Goal: Transaction & Acquisition: Subscribe to service/newsletter

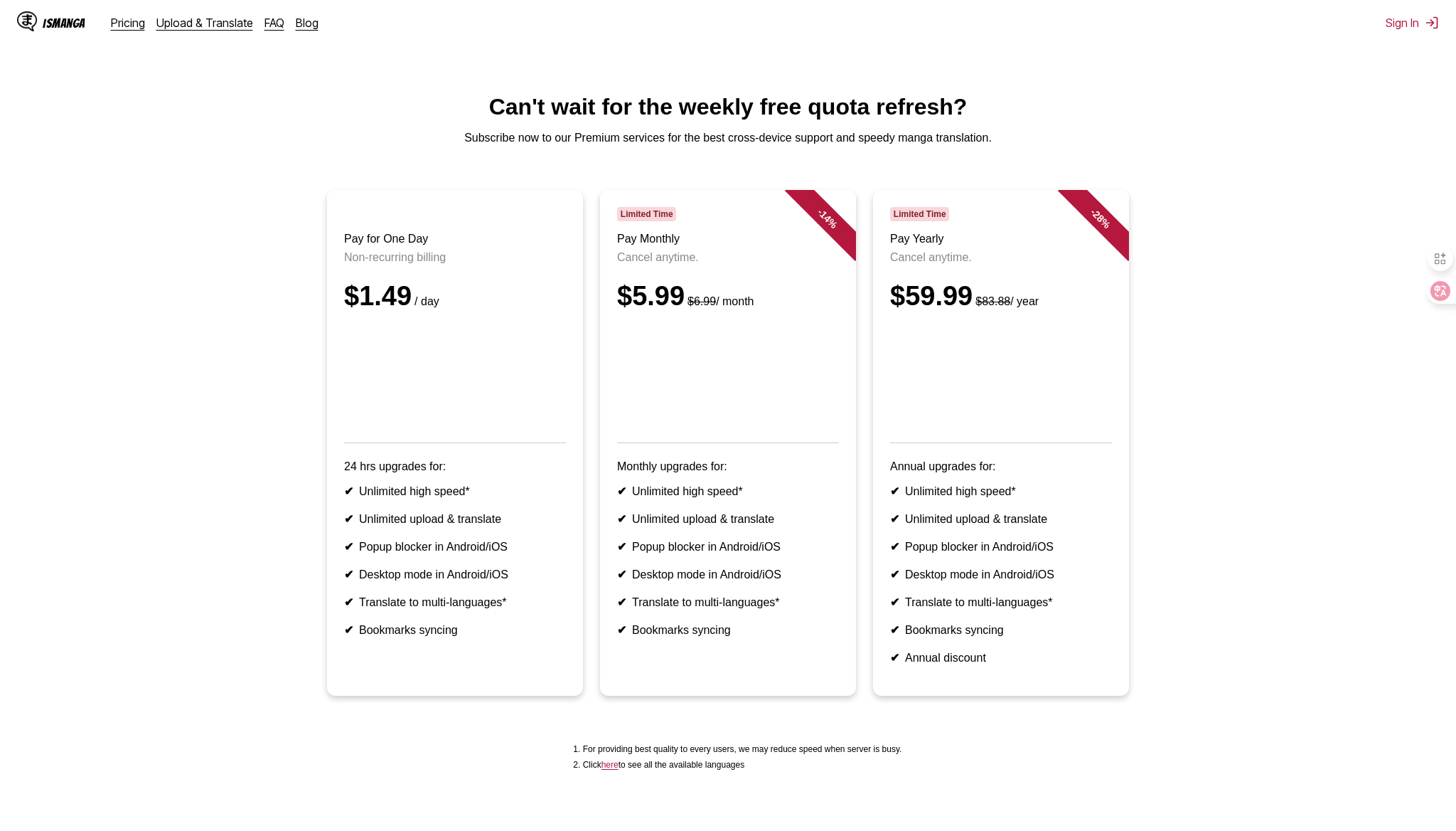
click at [341, 15] on div "IsManga Pricing Upload & Translate FAQ Blog Sign In Pricing Upload & Translate …" at bounding box center [728, 22] width 1456 height 45
click at [1425, 22] on img at bounding box center [1431, 22] width 15 height 15
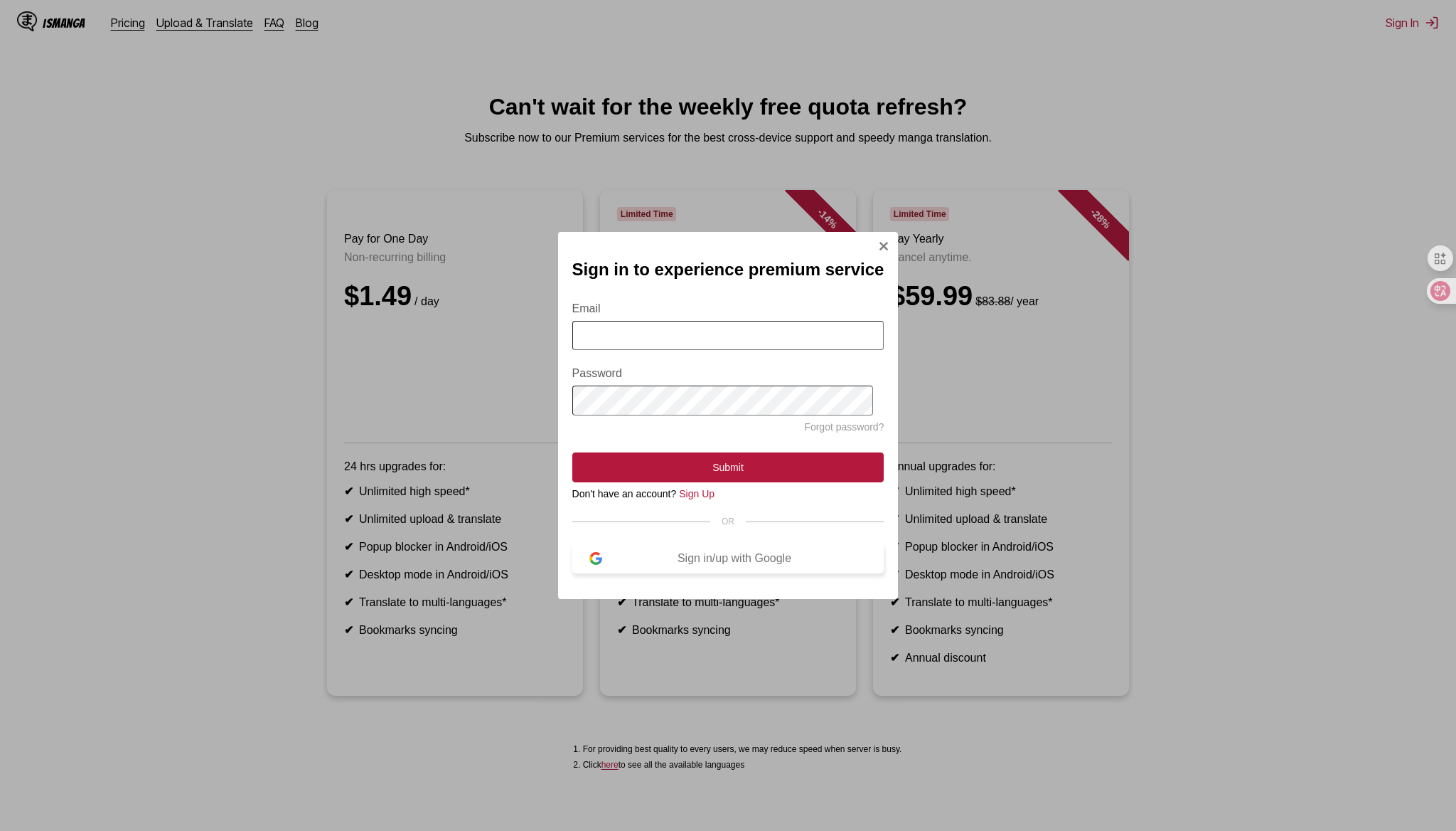
click at [693, 555] on div "Sign in/up with Google" at bounding box center [734, 558] width 265 height 13
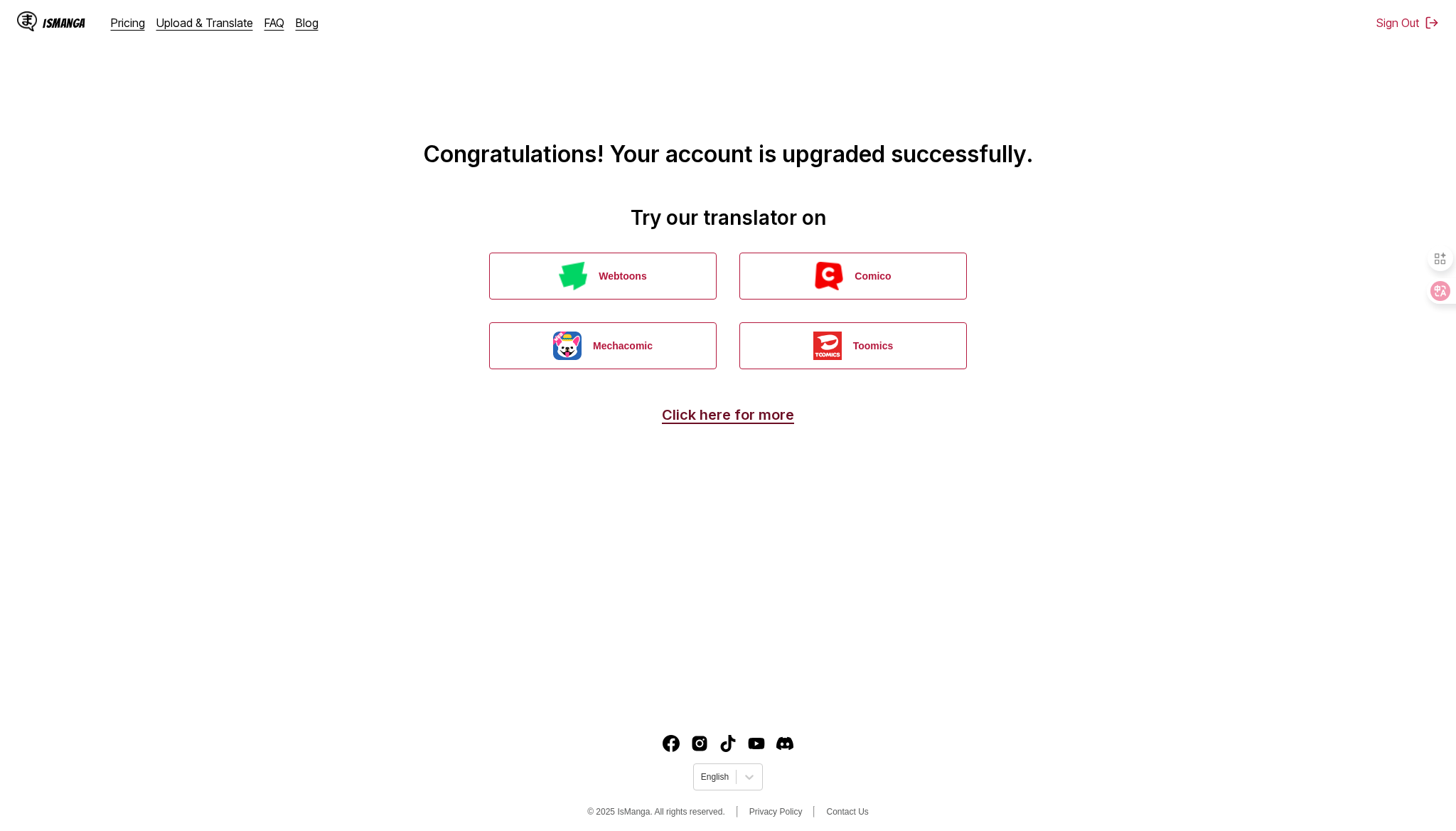
click at [738, 409] on link "Click here for more" at bounding box center [728, 415] width 132 height 17
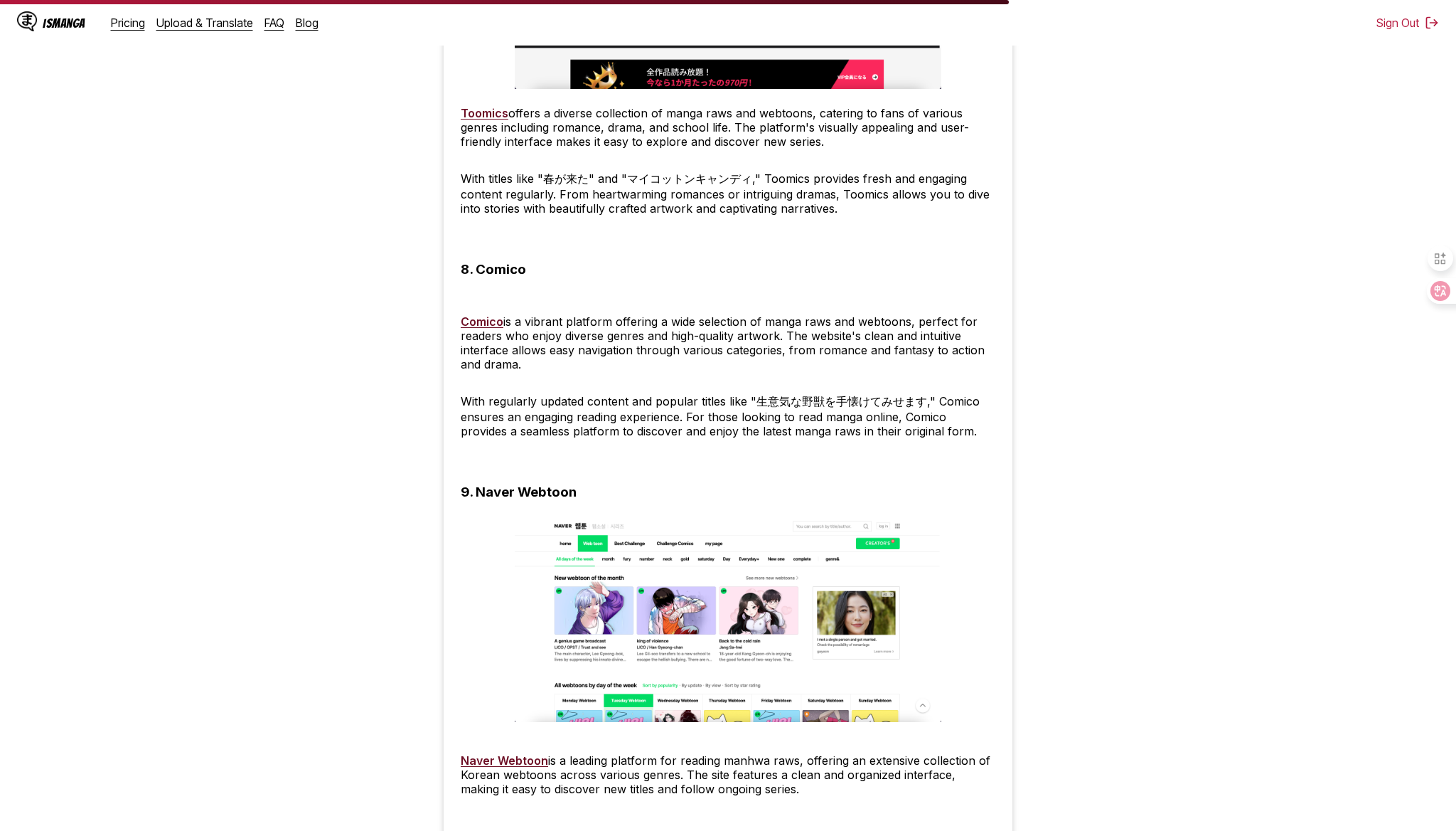
scroll to position [3782, 0]
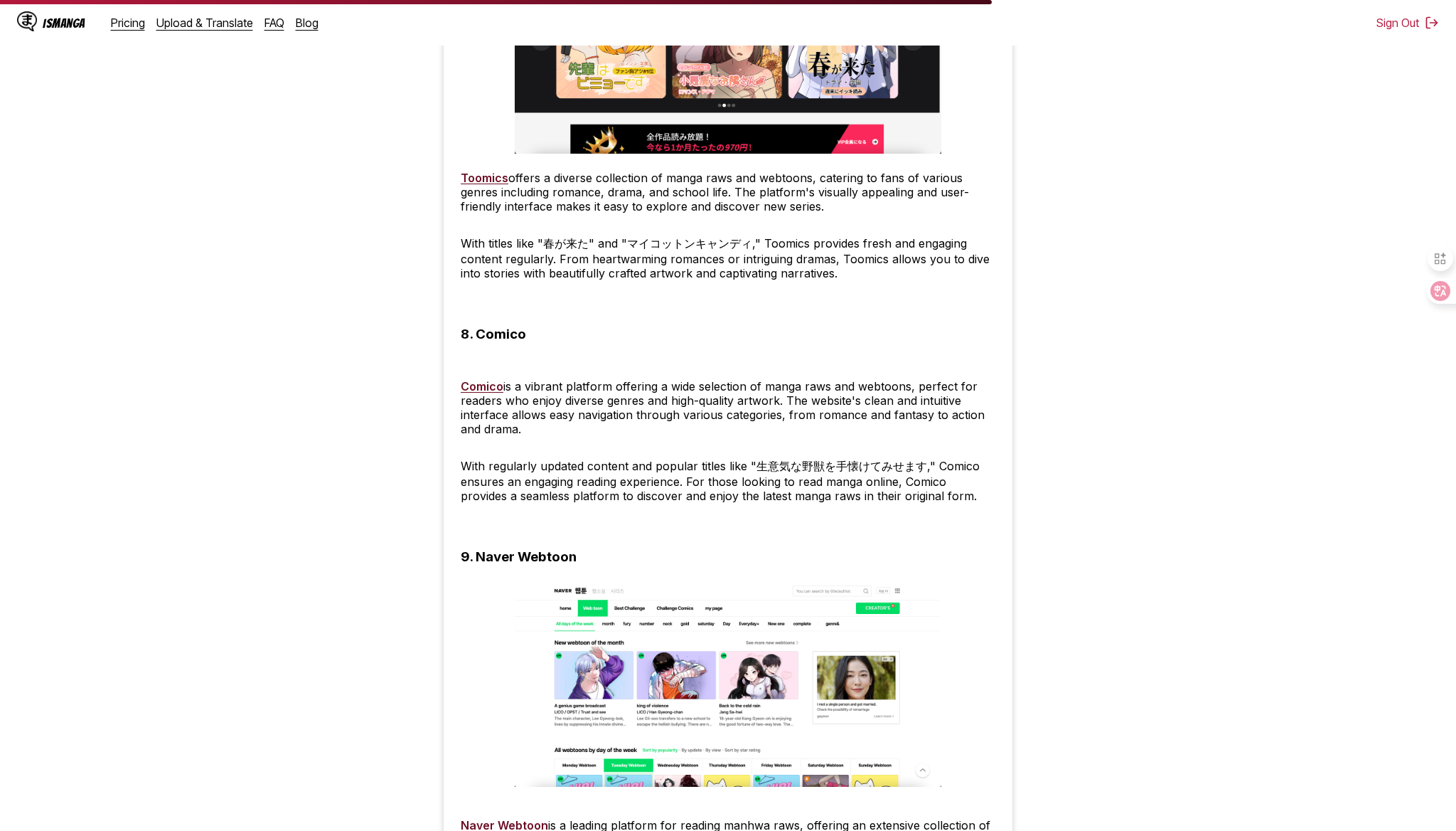
click at [125, 35] on div "IsManga Pricing Upload & Translate FAQ Blog" at bounding box center [173, 22] width 312 height 45
click at [126, 27] on link "Pricing" at bounding box center [128, 22] width 34 height 15
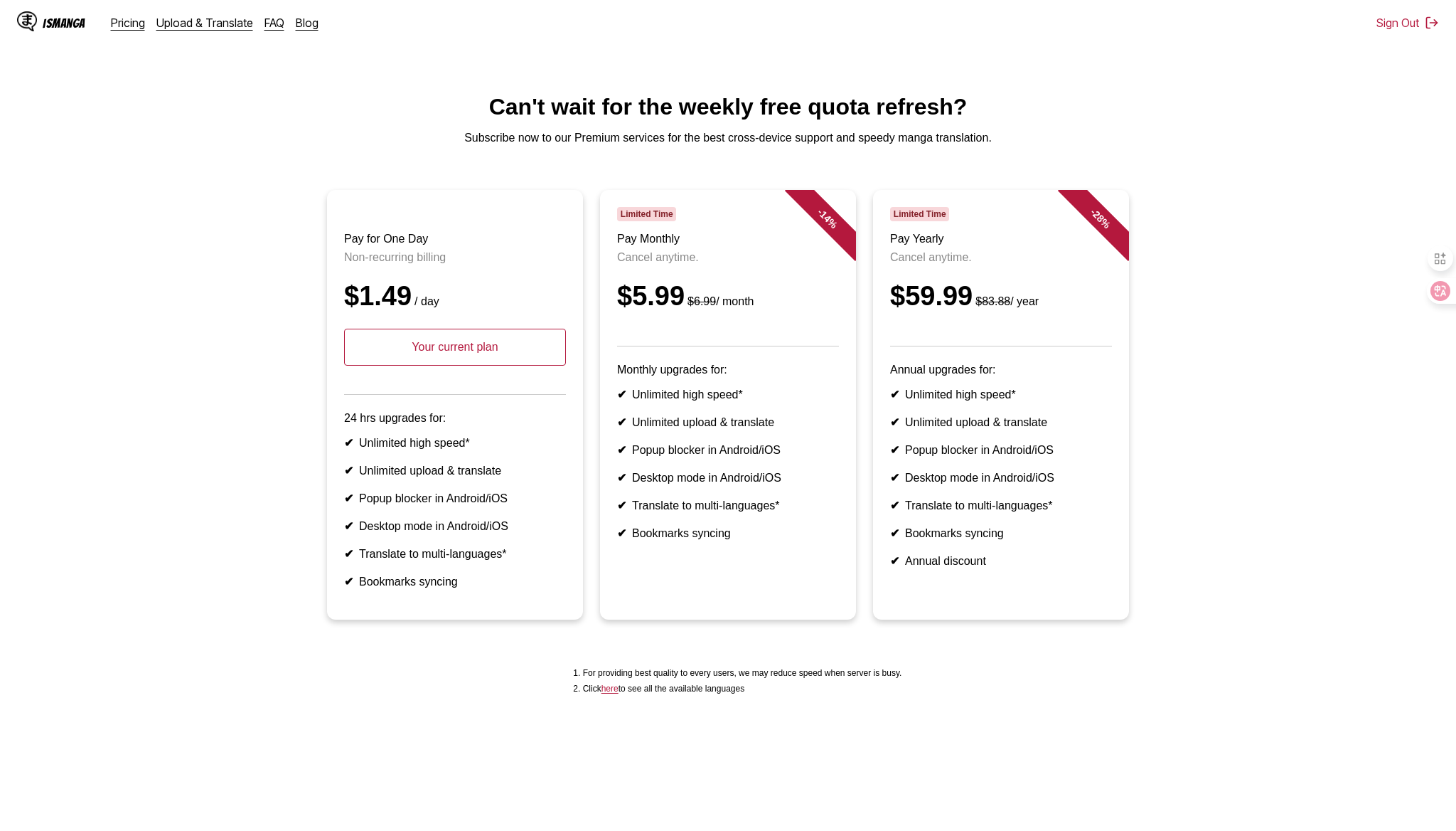
click at [498, 350] on p "Your current plan" at bounding box center [455, 347] width 221 height 37
drag, startPoint x: 454, startPoint y: 258, endPoint x: 341, endPoint y: 259, distance: 113.0
click at [341, 259] on article "Pay for One Day Non-recurring billing $1.49 / day Your current plan 24 hrs upgr…" at bounding box center [455, 404] width 256 height 429
click at [460, 288] on div "$1.49 / day" at bounding box center [455, 296] width 221 height 31
drag, startPoint x: 341, startPoint y: 234, endPoint x: 465, endPoint y: 261, distance: 126.9
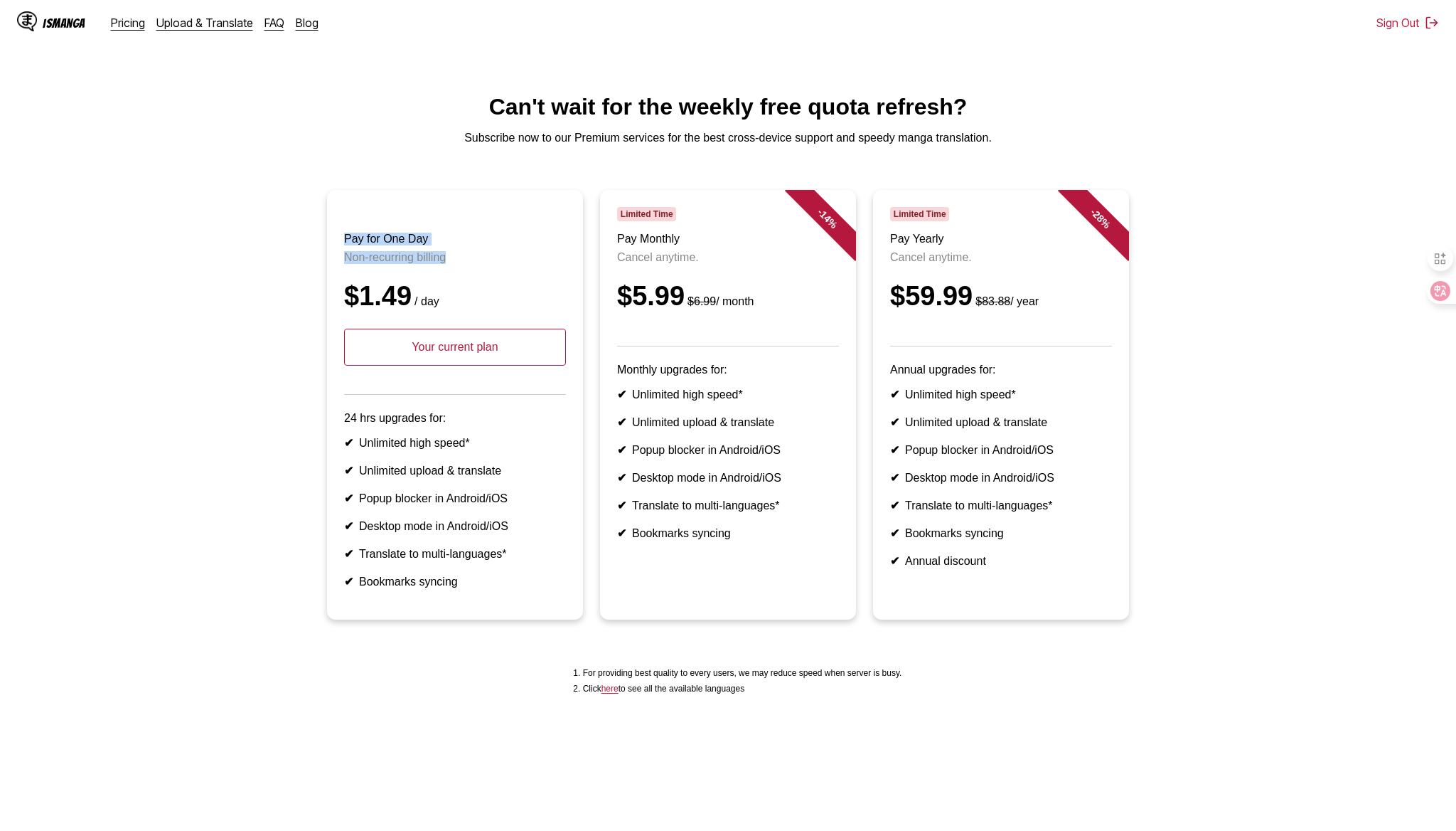
click at [465, 261] on article "Pay for One Day Non-recurring billing $1.49 / day Your current plan 24 hrs upgr…" at bounding box center [455, 404] width 256 height 429
copy header "Pay for One Day Non-recurring billing"
